Goal: Task Accomplishment & Management: Manage account settings

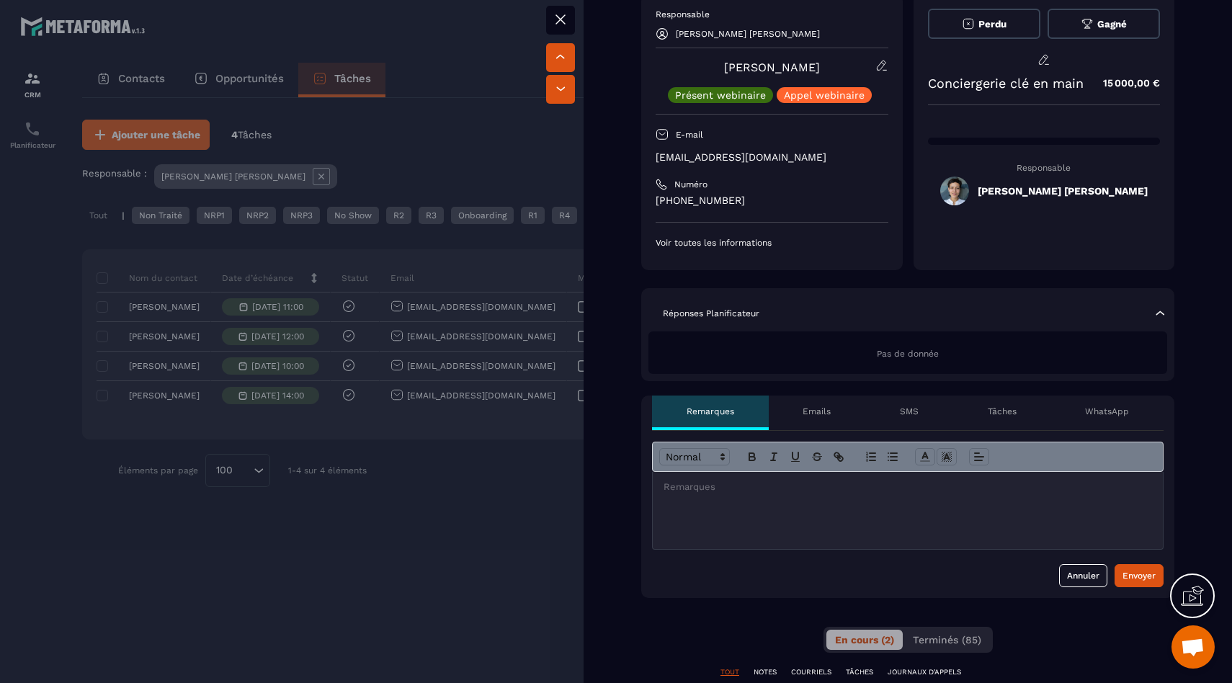
scroll to position [600, 0]
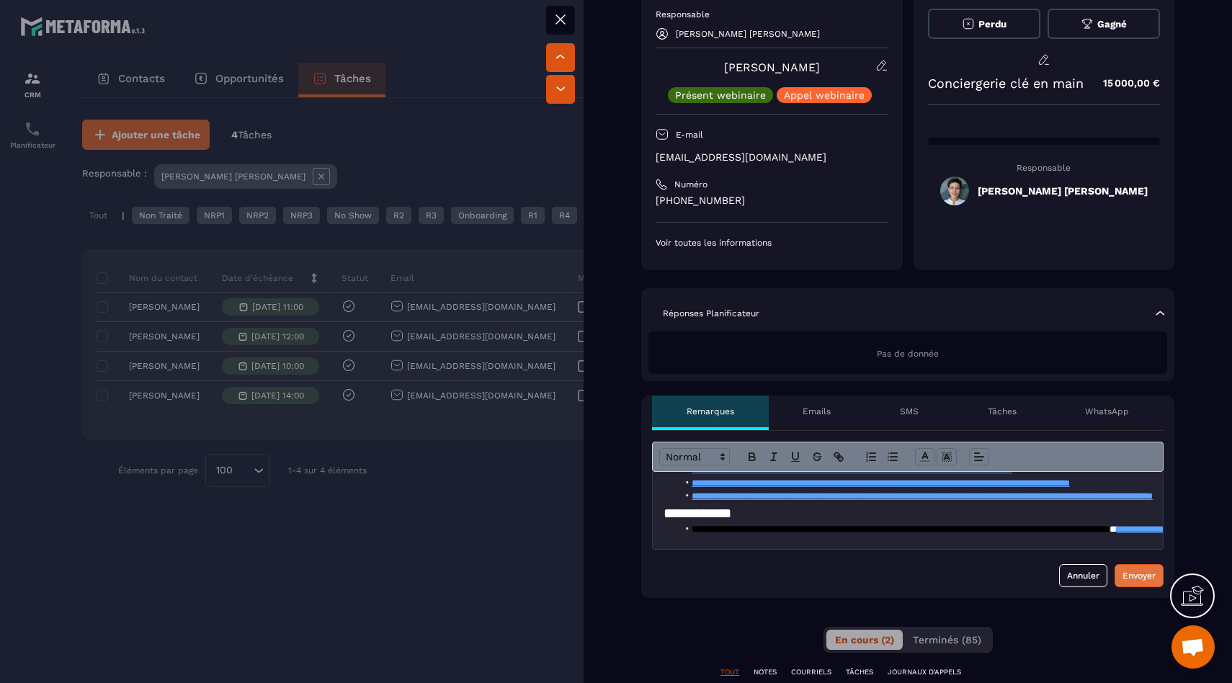
click at [1139, 581] on div "Envoyer" at bounding box center [1139, 576] width 33 height 14
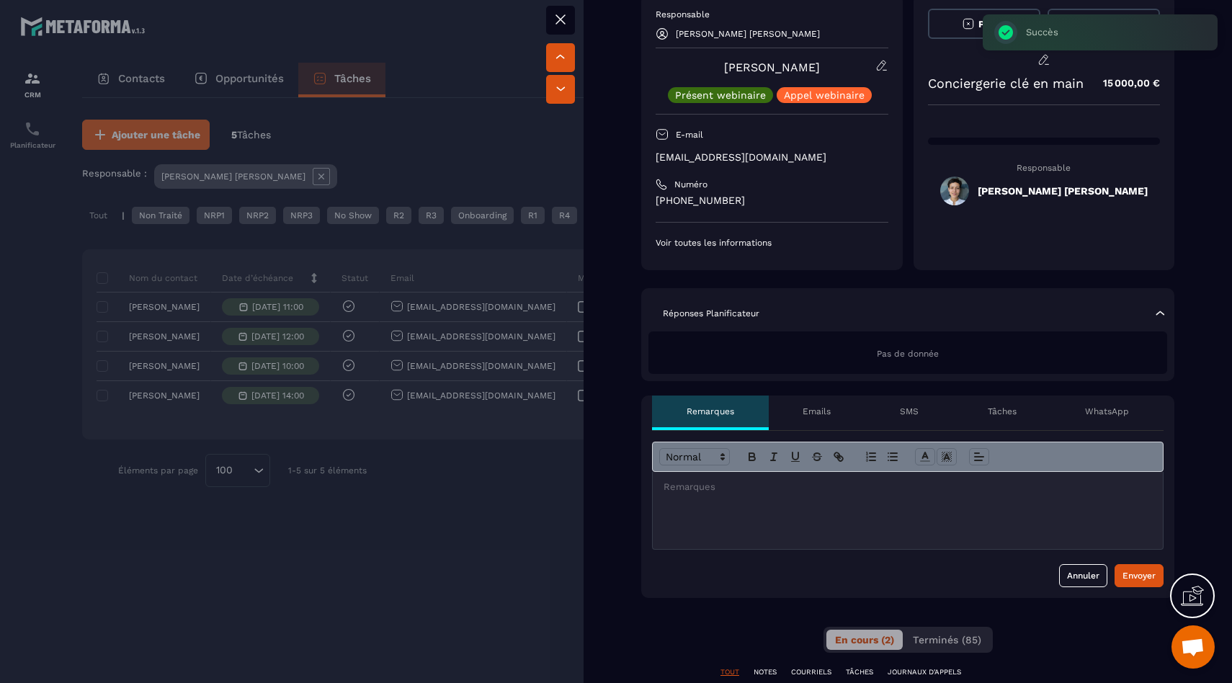
scroll to position [0, 0]
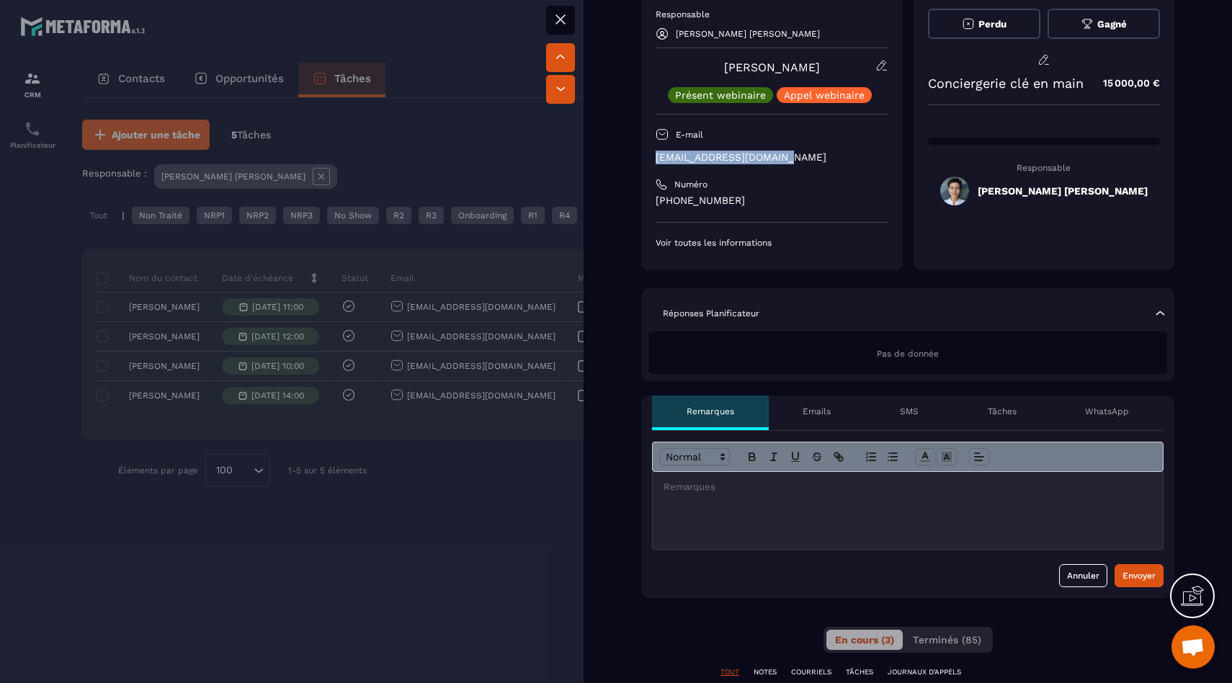
drag, startPoint x: 784, startPoint y: 156, endPoint x: 659, endPoint y: 156, distance: 125.4
click at [658, 156] on p "[EMAIL_ADDRESS][DOMAIN_NAME]" at bounding box center [772, 158] width 233 height 14
copy p "[EMAIL_ADDRESS][DOMAIN_NAME]"
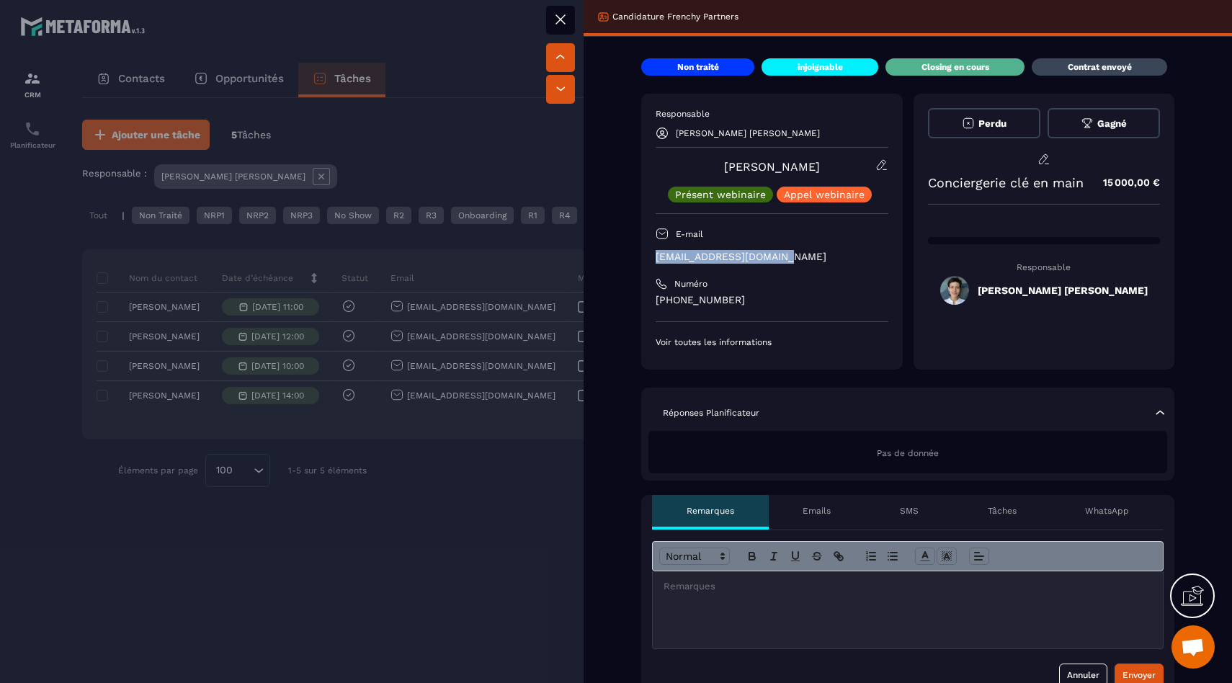
click at [1073, 133] on button "Gagné" at bounding box center [1104, 123] width 112 height 30
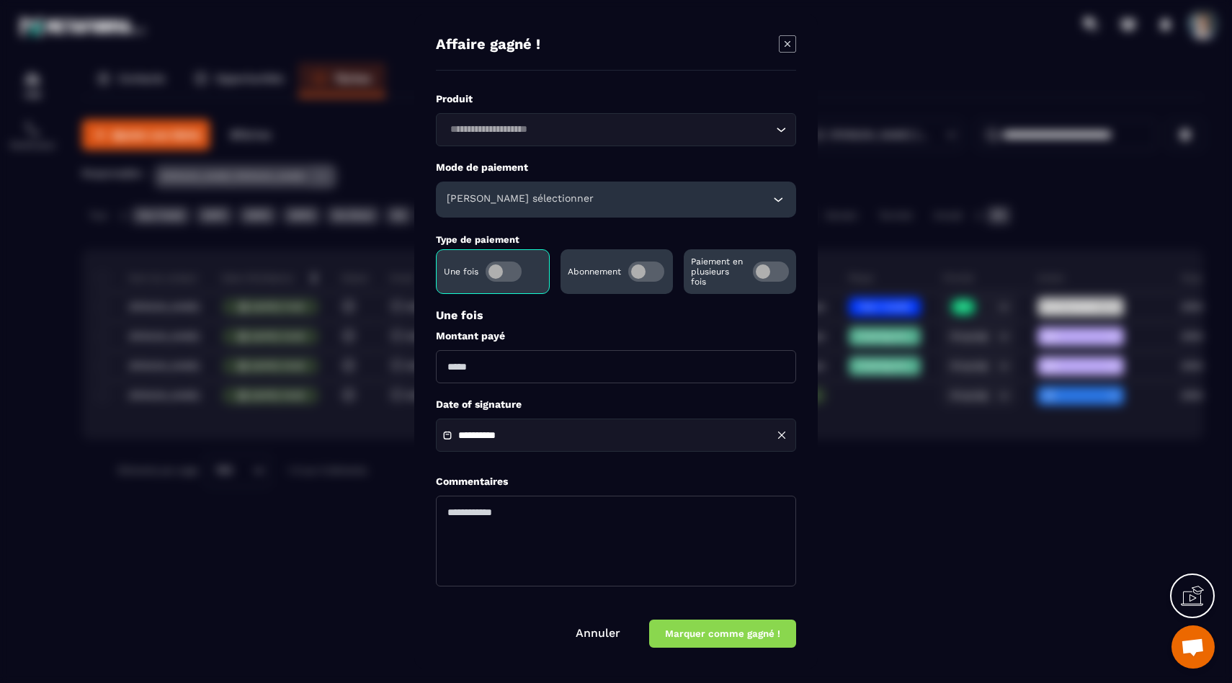
click at [637, 212] on div "[PERSON_NAME] sélectionner" at bounding box center [616, 200] width 360 height 36
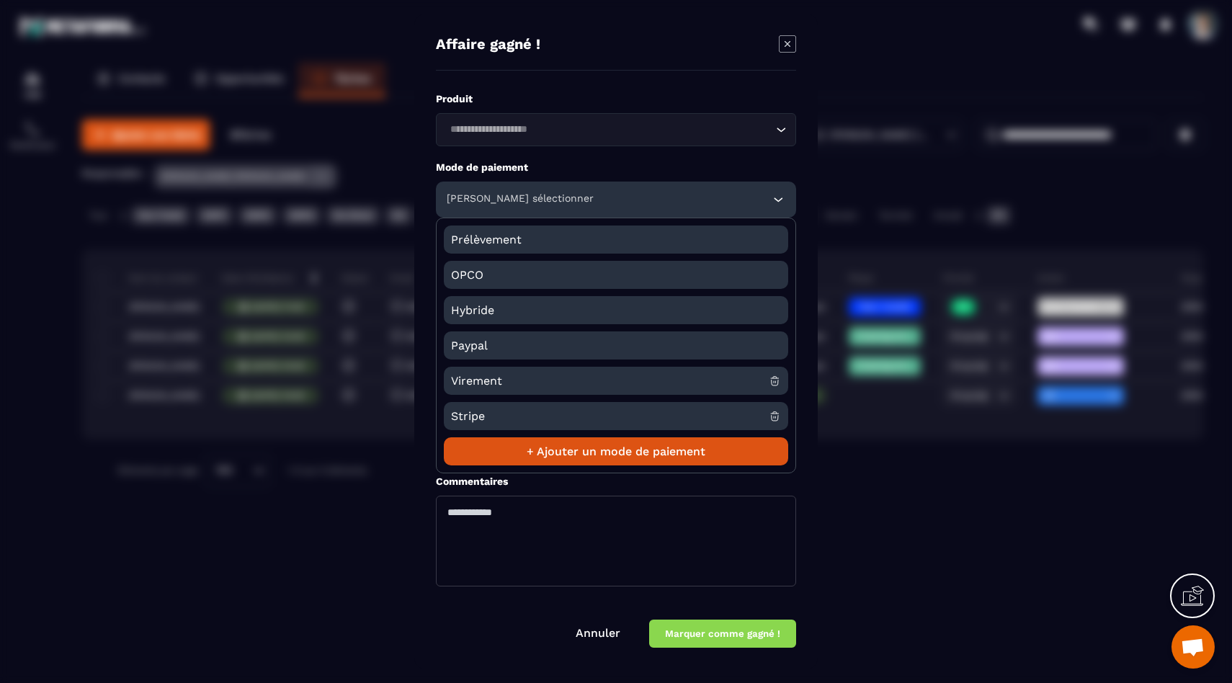
click at [637, 212] on div "[PERSON_NAME] sélectionner" at bounding box center [616, 200] width 360 height 36
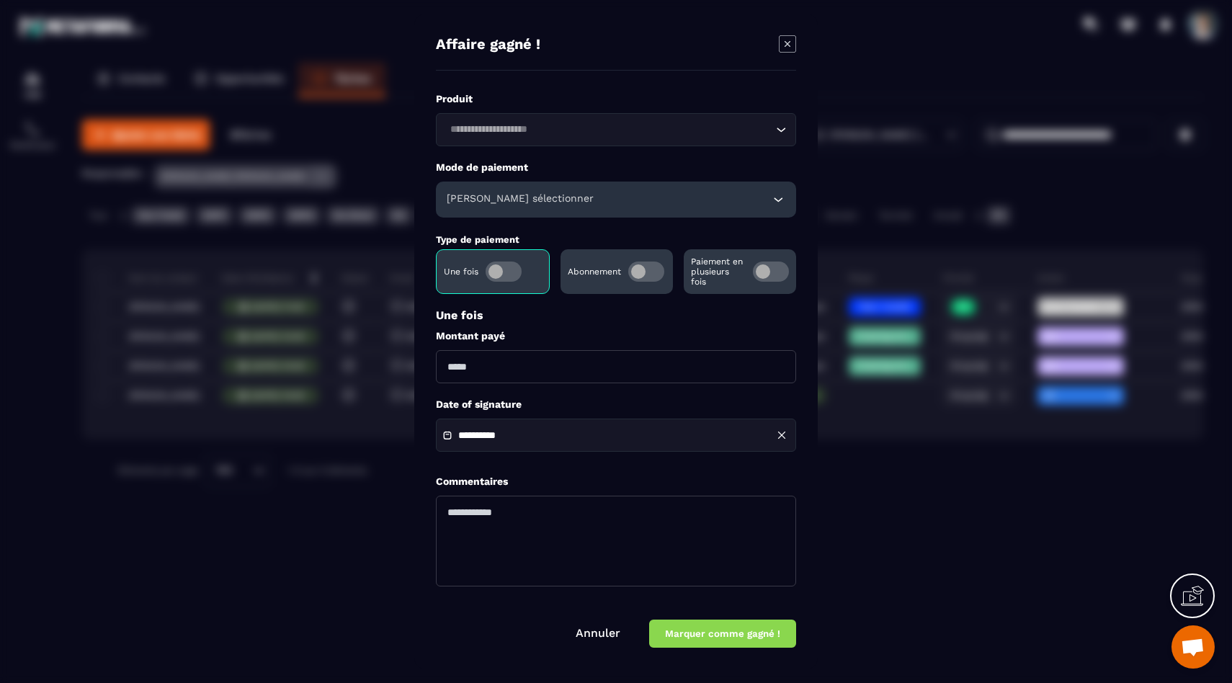
click at [629, 153] on div "**********" at bounding box center [616, 345] width 360 height 506
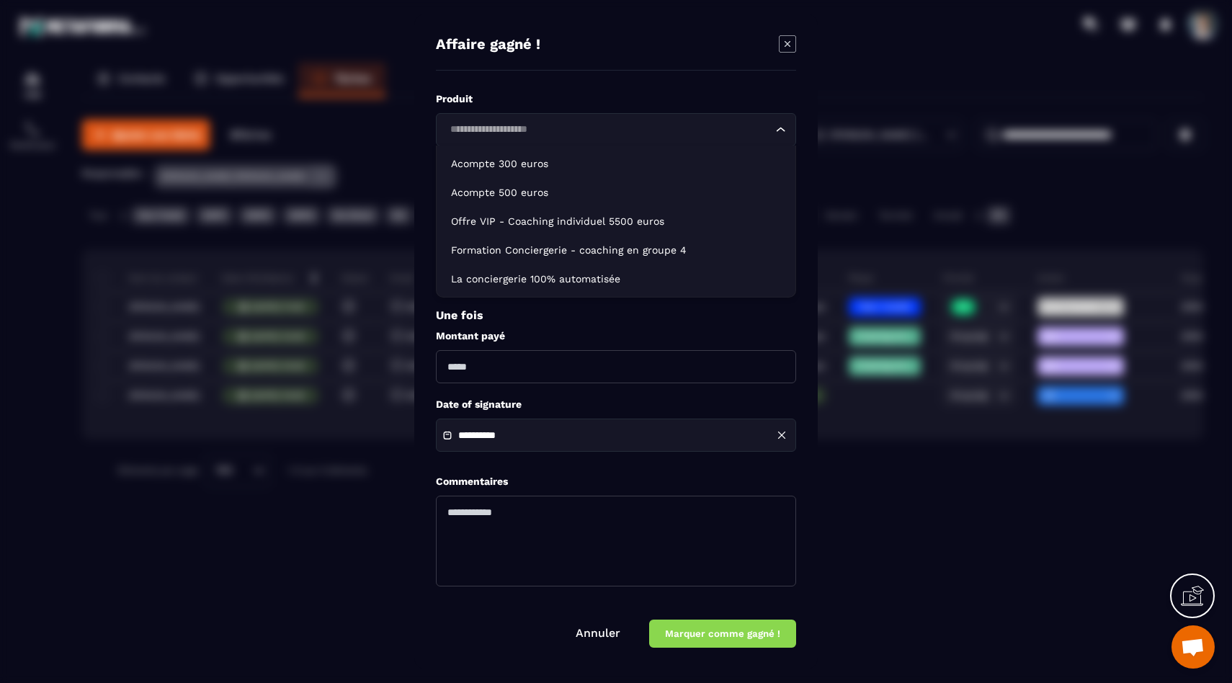
click at [629, 135] on input "Search for option" at bounding box center [608, 130] width 327 height 16
click at [797, 39] on div "**********" at bounding box center [616, 342] width 404 height 656
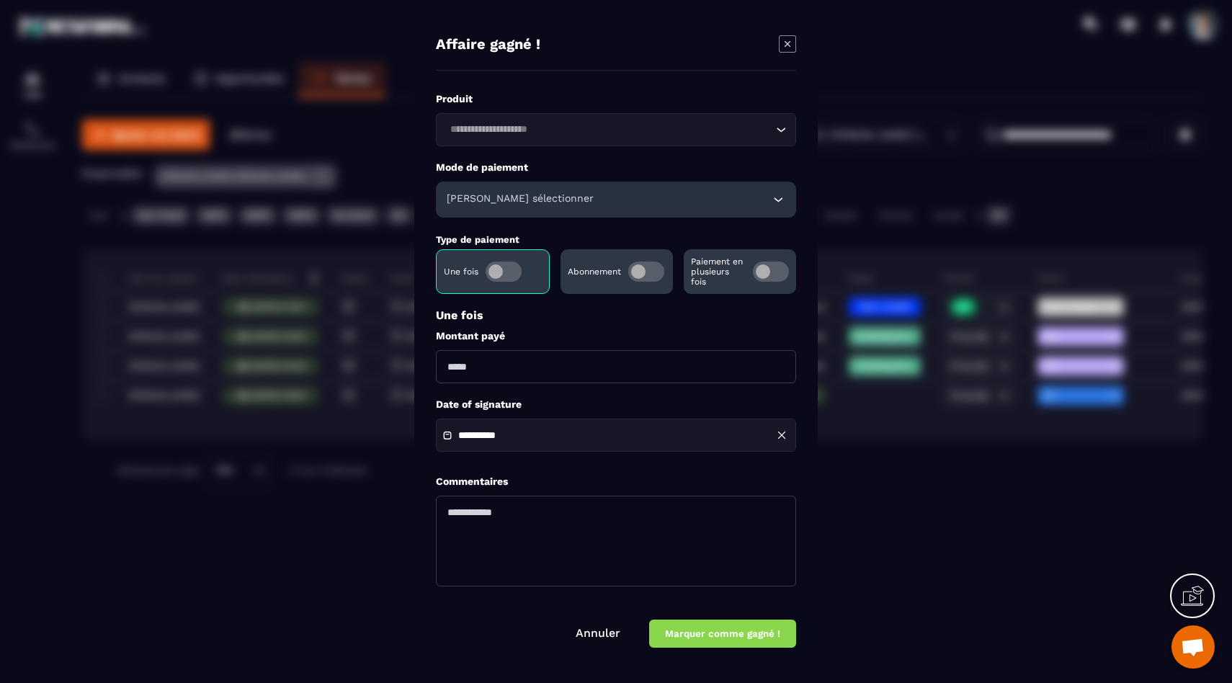
click at [785, 44] on icon "Modal window" at bounding box center [787, 43] width 17 height 17
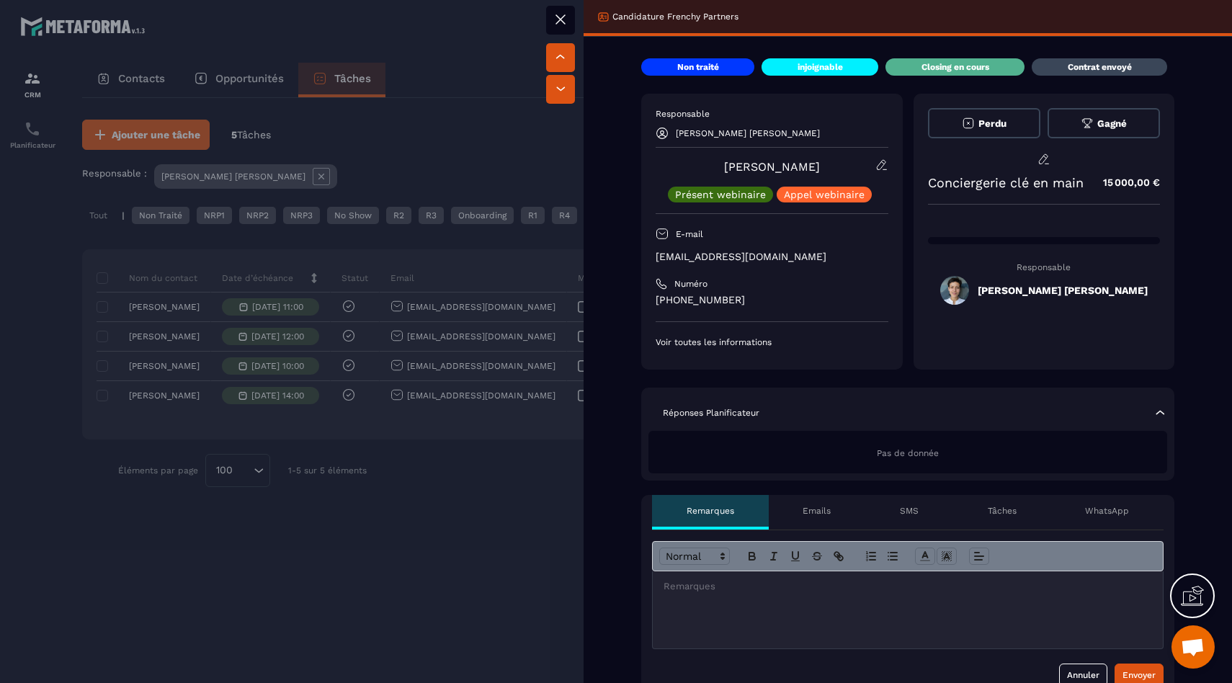
click at [440, 565] on div at bounding box center [616, 341] width 1232 height 683
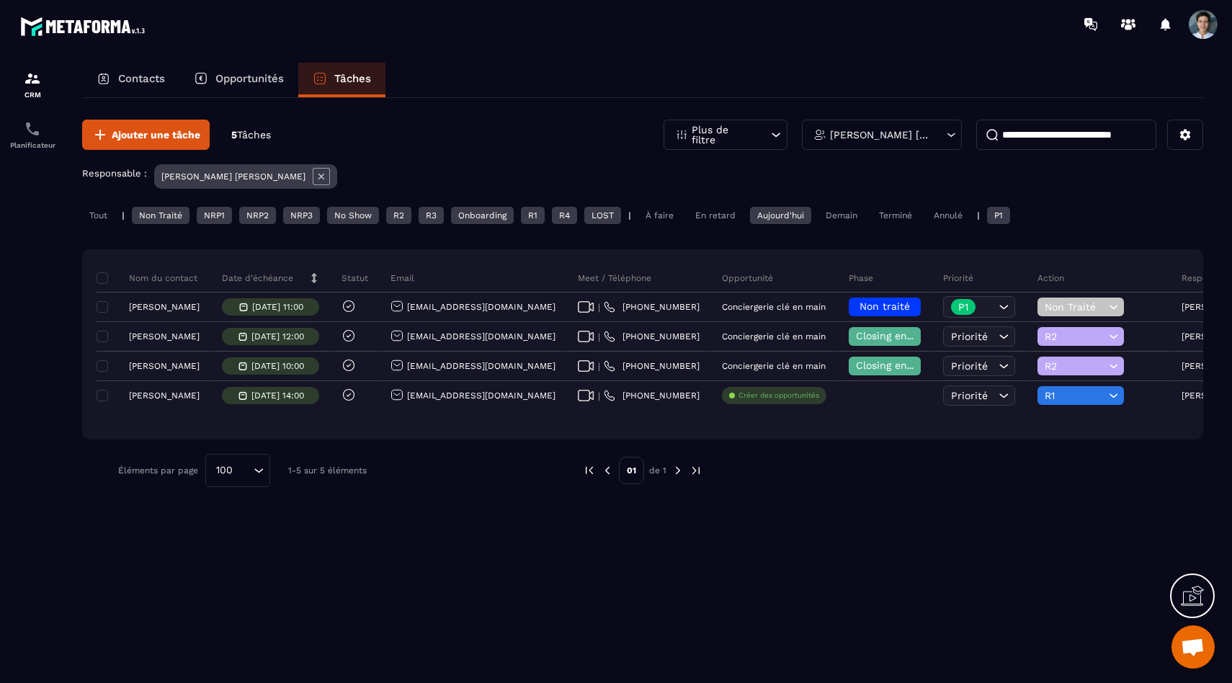
click at [92, 215] on div "Tout" at bounding box center [98, 215] width 32 height 17
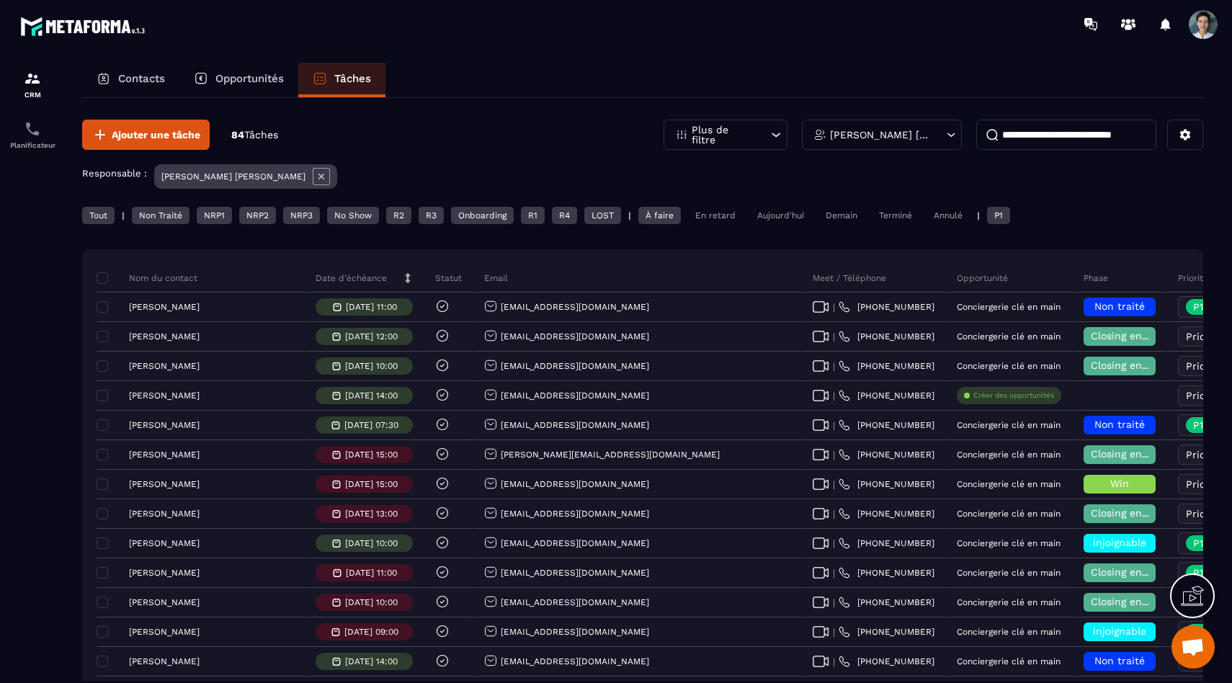
click at [170, 208] on div "Non Traité" at bounding box center [161, 215] width 58 height 17
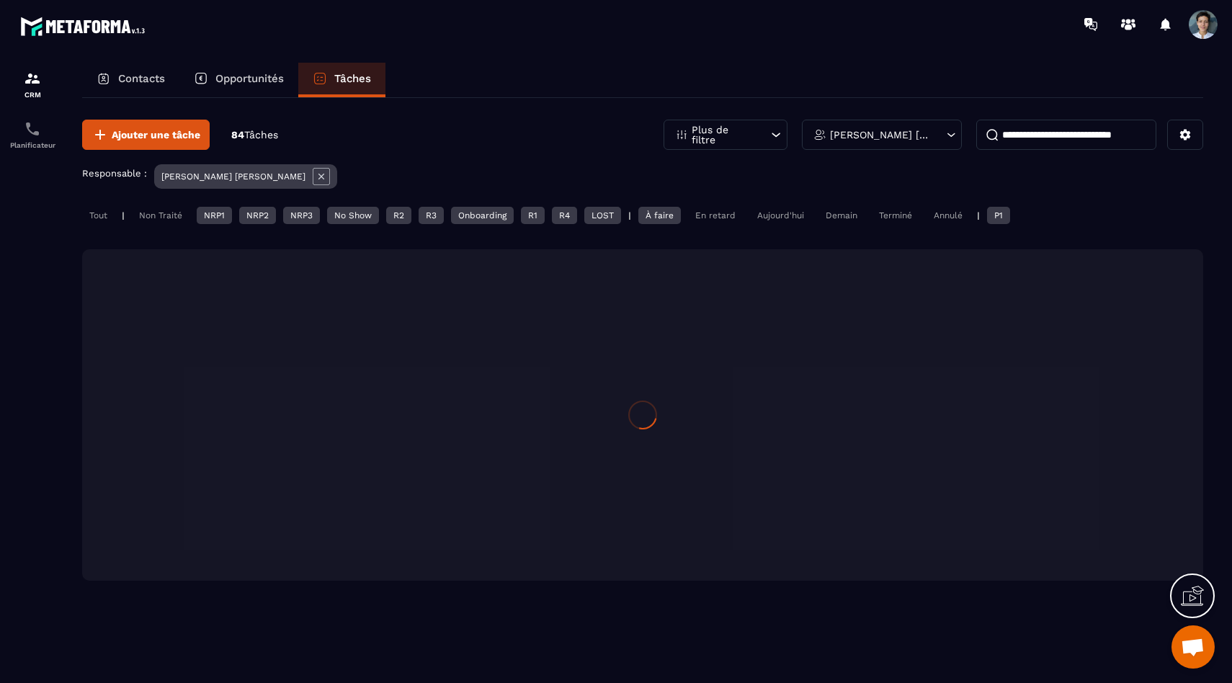
click at [218, 218] on div "NRP1" at bounding box center [214, 215] width 35 height 17
click at [259, 221] on div "NRP2" at bounding box center [257, 215] width 37 height 17
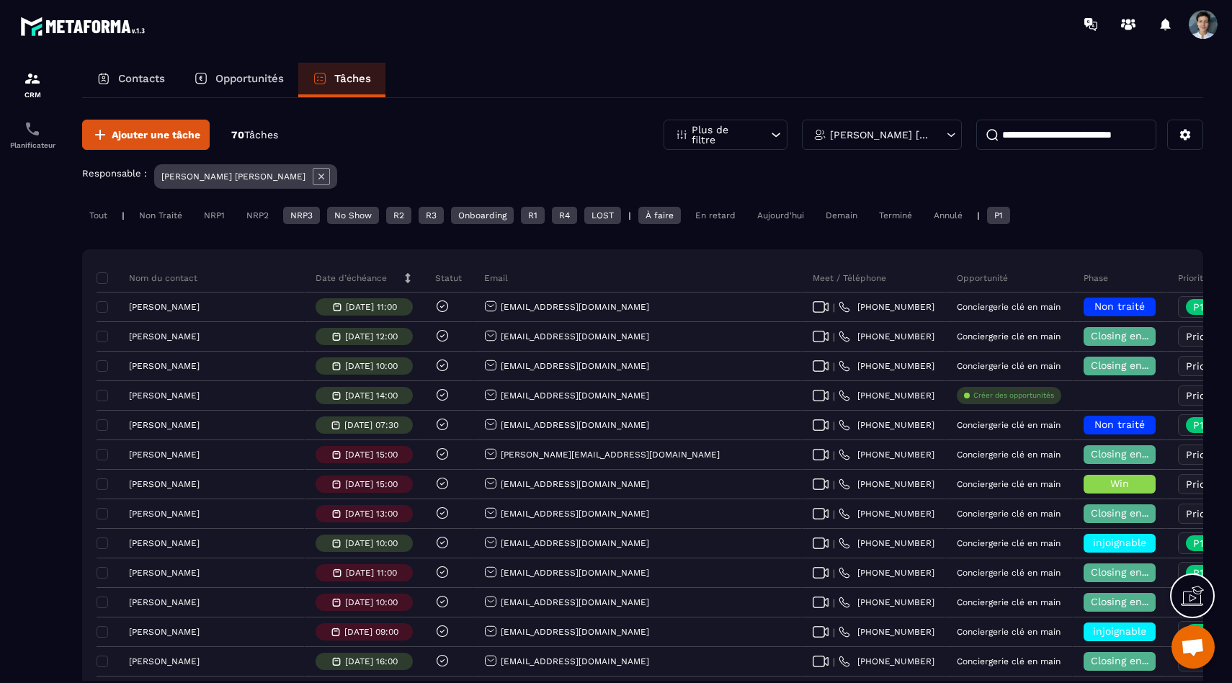
click at [295, 221] on div "NRP3" at bounding box center [301, 215] width 37 height 17
